Goal: Information Seeking & Learning: Learn about a topic

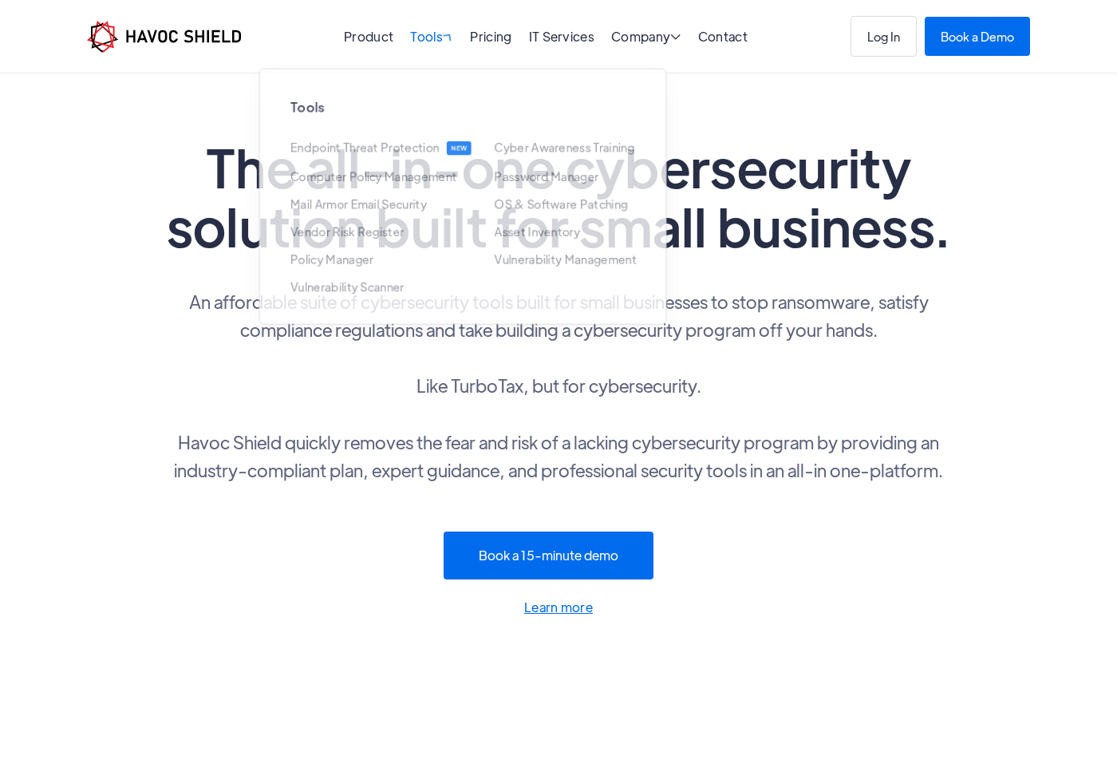
click at [437, 39] on div "Tools " at bounding box center [431, 37] width 43 height 15
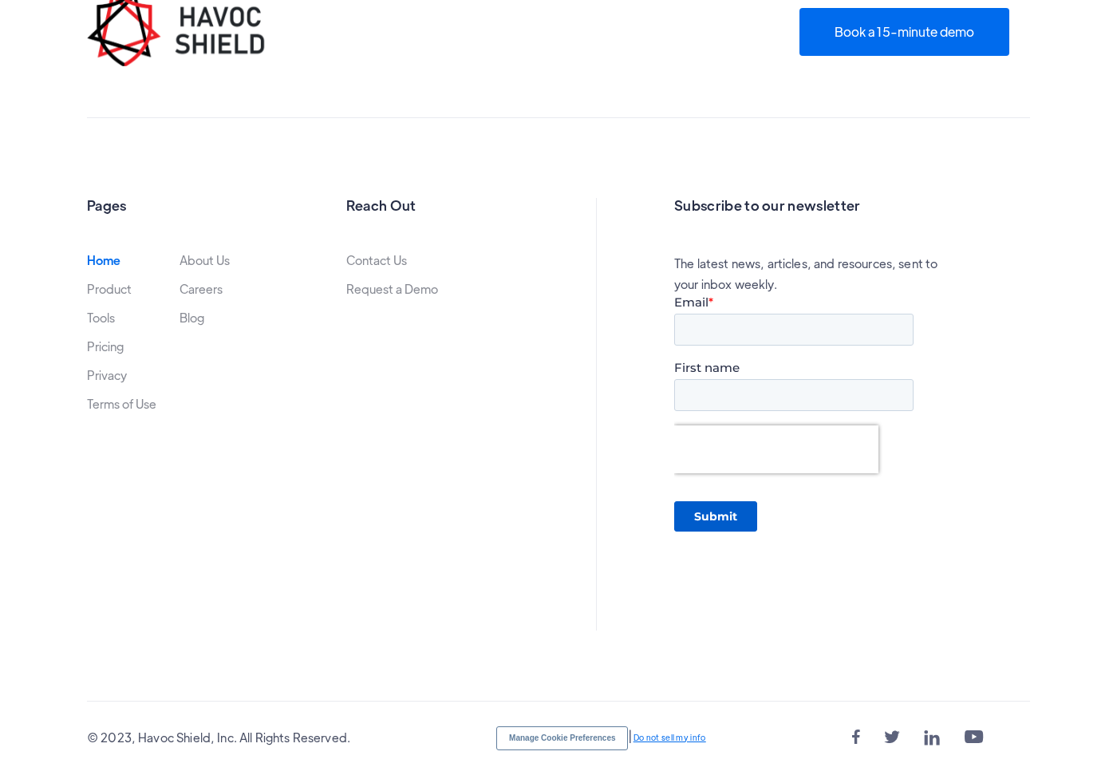
scroll to position [5282, 0]
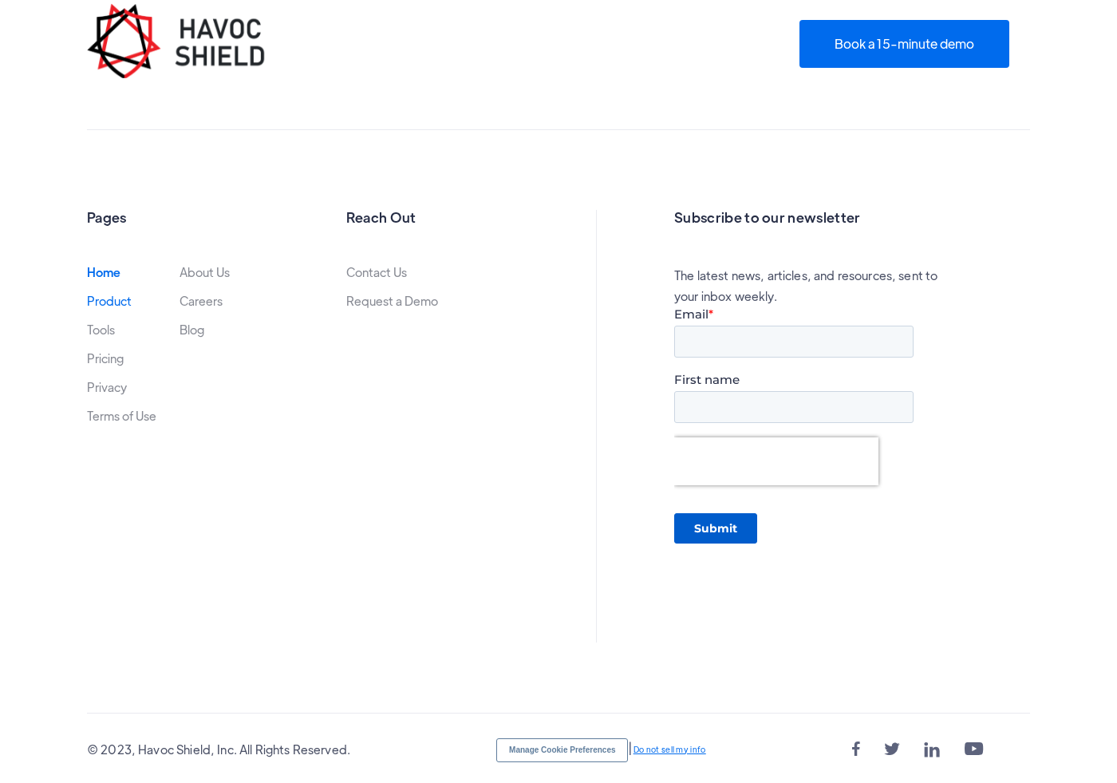
click at [106, 299] on link "Product" at bounding box center [109, 300] width 45 height 13
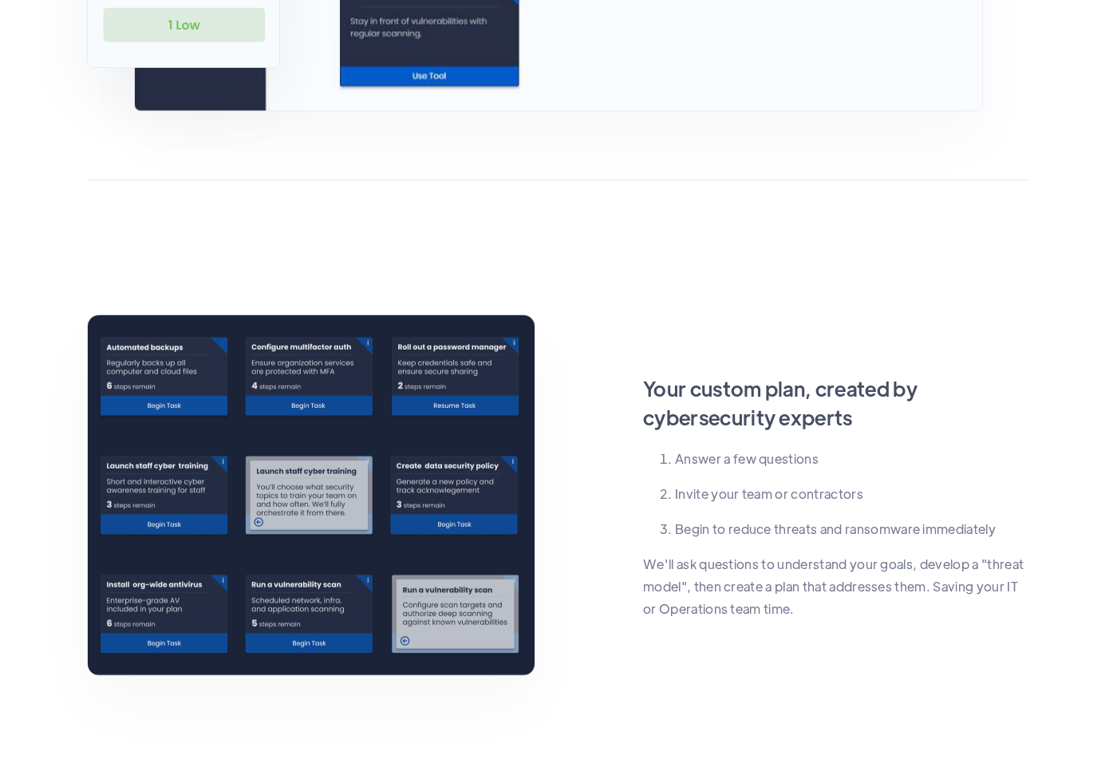
scroll to position [986, 0]
